Goal: Check status: Check status

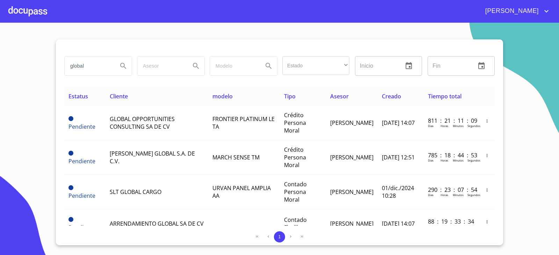
click at [86, 67] on input "global" at bounding box center [89, 66] width 48 height 19
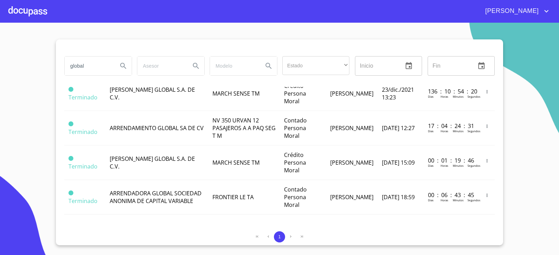
click at [86, 67] on input "global" at bounding box center [89, 66] width 48 height 19
drag, startPoint x: 0, startPoint y: 0, endPoint x: 87, endPoint y: 64, distance: 107.7
click at [86, 64] on input "global" at bounding box center [89, 66] width 48 height 19
type input "[PERSON_NAME] efici"
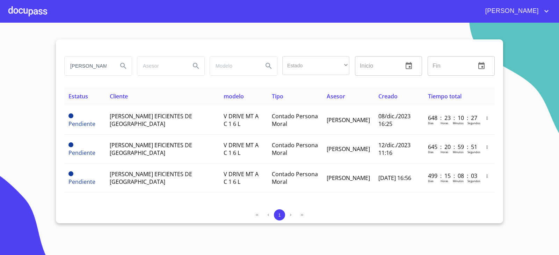
scroll to position [0, 0]
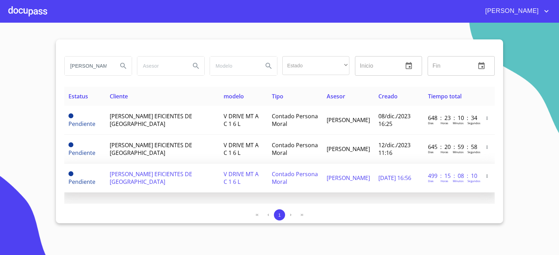
click at [126, 166] on td "[PERSON_NAME] EFICIENTES DE [GEOGRAPHIC_DATA]" at bounding box center [162, 178] width 114 height 29
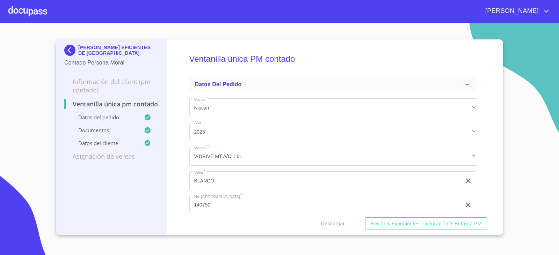
click at [74, 53] on img at bounding box center [71, 50] width 14 height 11
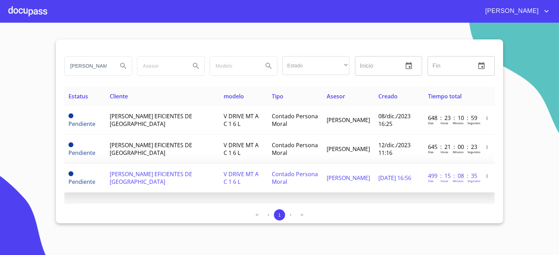
click at [352, 187] on td "[PERSON_NAME]" at bounding box center [348, 178] width 52 height 29
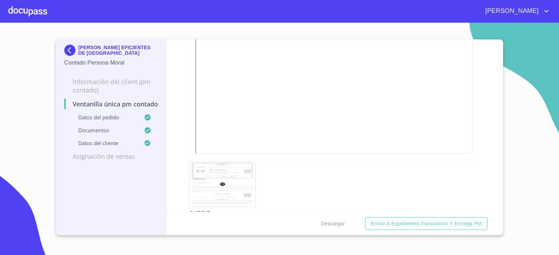
scroll to position [1607, 0]
click at [89, 227] on div "[PERSON_NAME] EFICIENTES DE GUADALAJARA Contado Persona Moral Información del C…" at bounding box center [111, 137] width 111 height 196
